Goal: Transaction & Acquisition: Purchase product/service

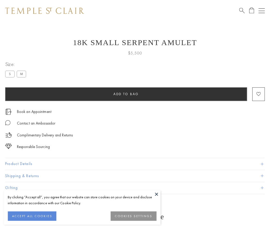
scroll to position [21, 0]
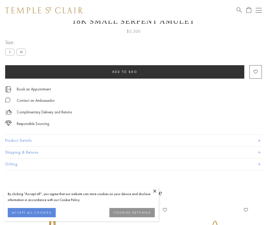
click at [124, 72] on span "Add to bag" at bounding box center [124, 72] width 25 height 4
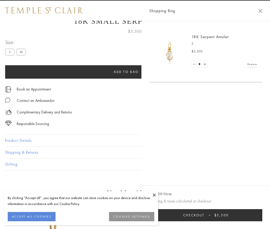
click at [205, 215] on span "Checkout" at bounding box center [193, 215] width 21 height 4
